Goal: Navigation & Orientation: Find specific page/section

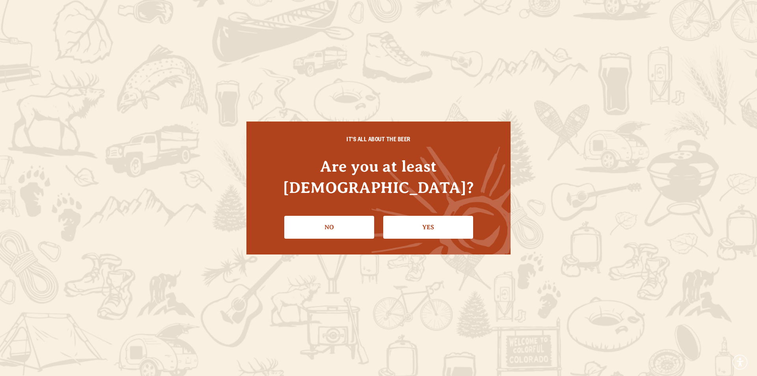
click at [436, 216] on link "Yes" at bounding box center [428, 227] width 90 height 23
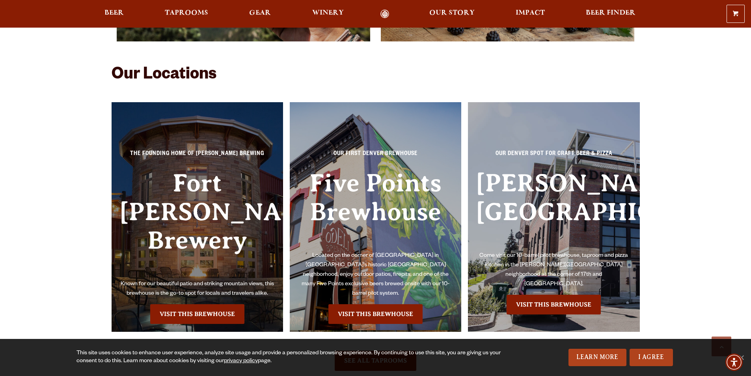
scroll to position [1854, 0]
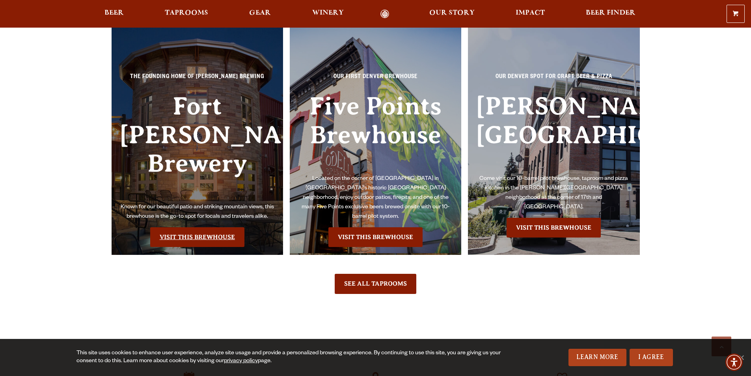
click at [200, 227] on link "Visit this Brewhouse" at bounding box center [197, 237] width 94 height 20
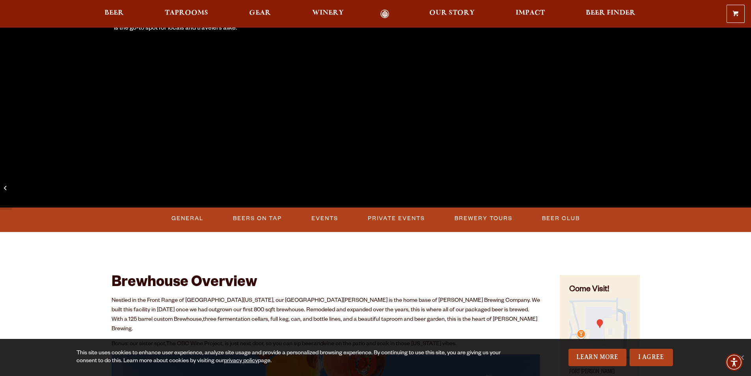
scroll to position [197, 0]
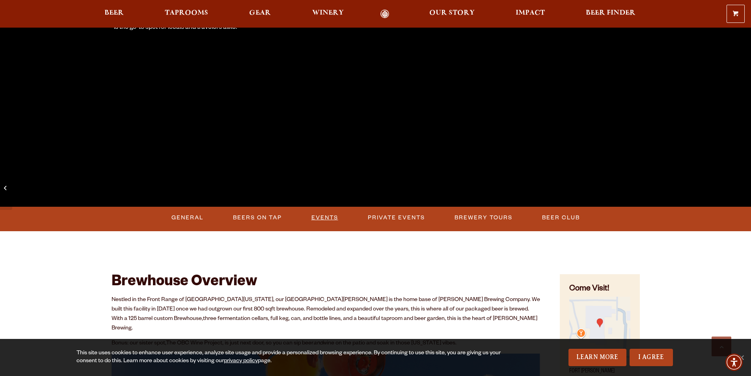
click at [325, 215] on link "Events" at bounding box center [324, 218] width 33 height 18
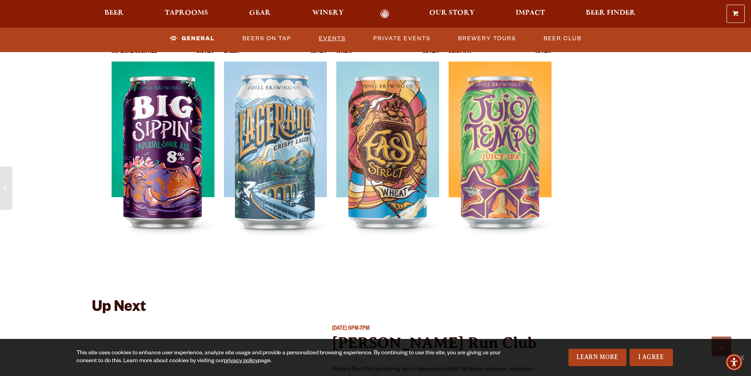
scroll to position [1575, 0]
